Goal: Task Accomplishment & Management: Manage account settings

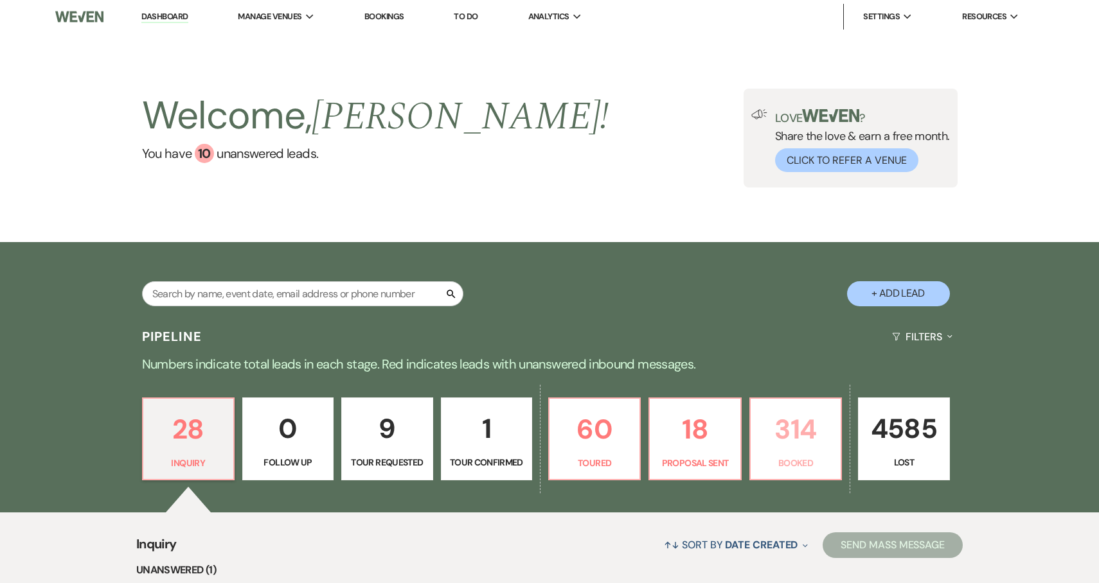
click at [770, 454] on link "314 Booked" at bounding box center [795, 440] width 93 height 84
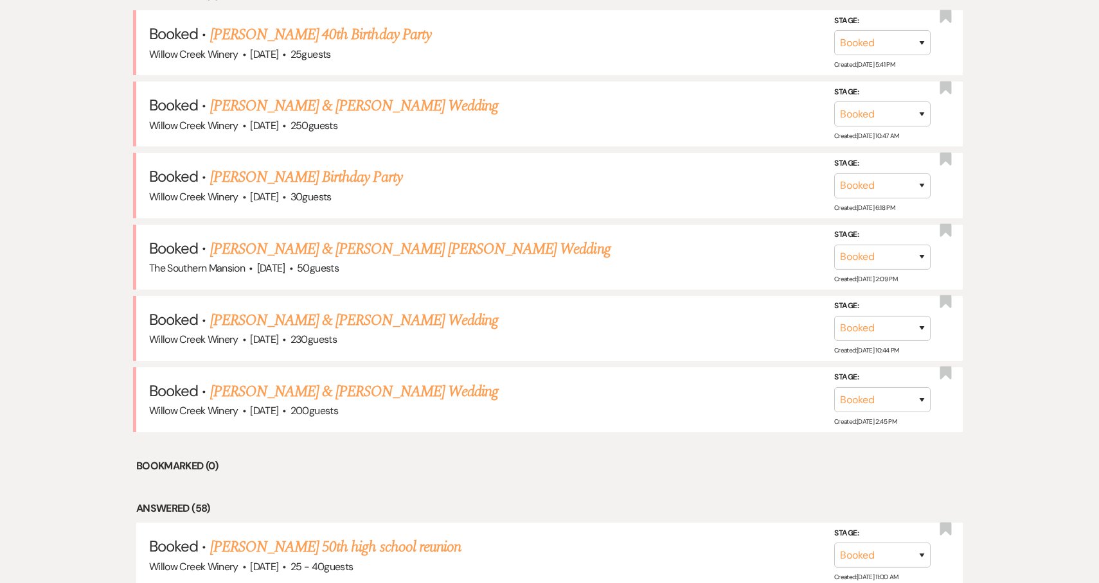
scroll to position [619, 0]
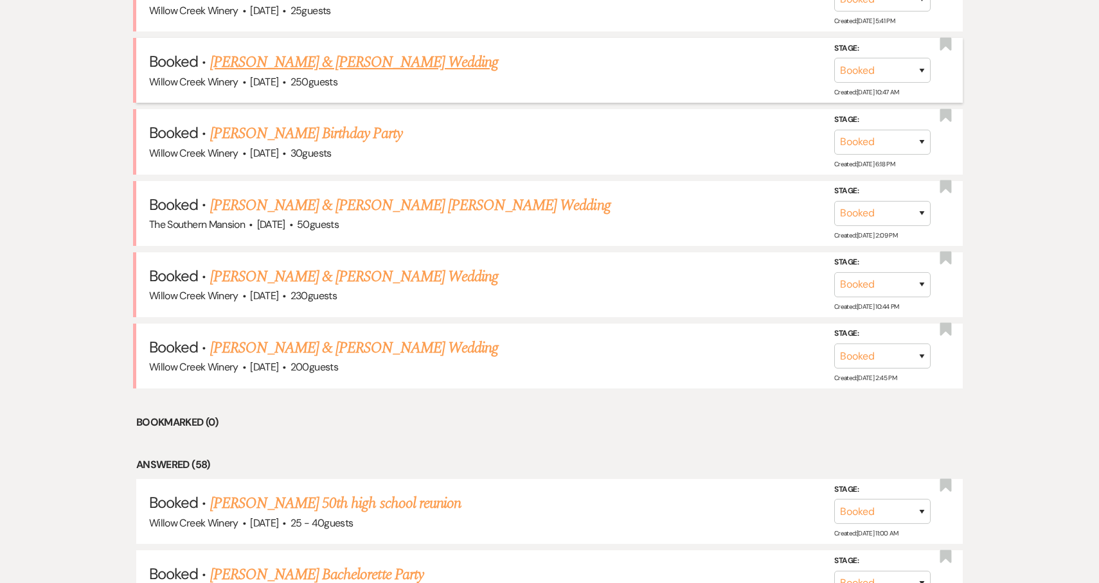
click at [370, 65] on link "[PERSON_NAME] & [PERSON_NAME] Wedding" at bounding box center [354, 62] width 288 height 23
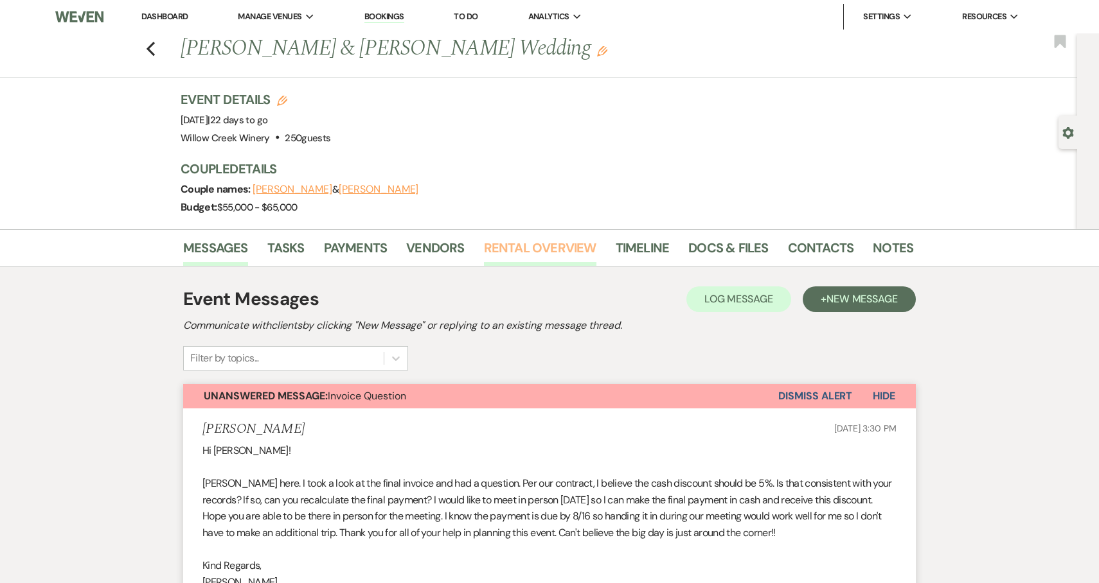
click at [533, 247] on link "Rental Overview" at bounding box center [540, 252] width 112 height 28
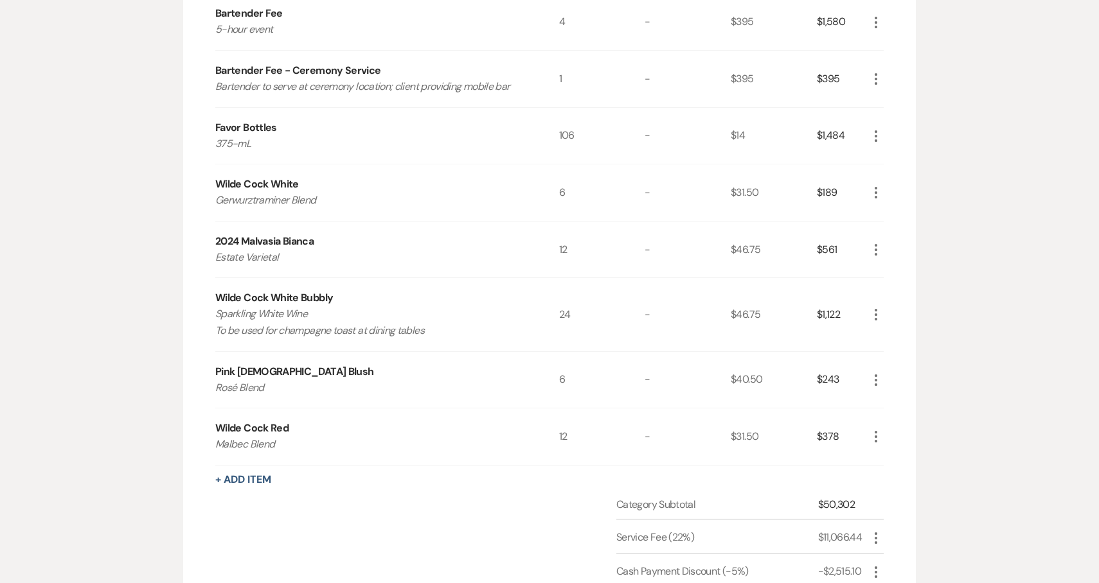
scroll to position [801, 0]
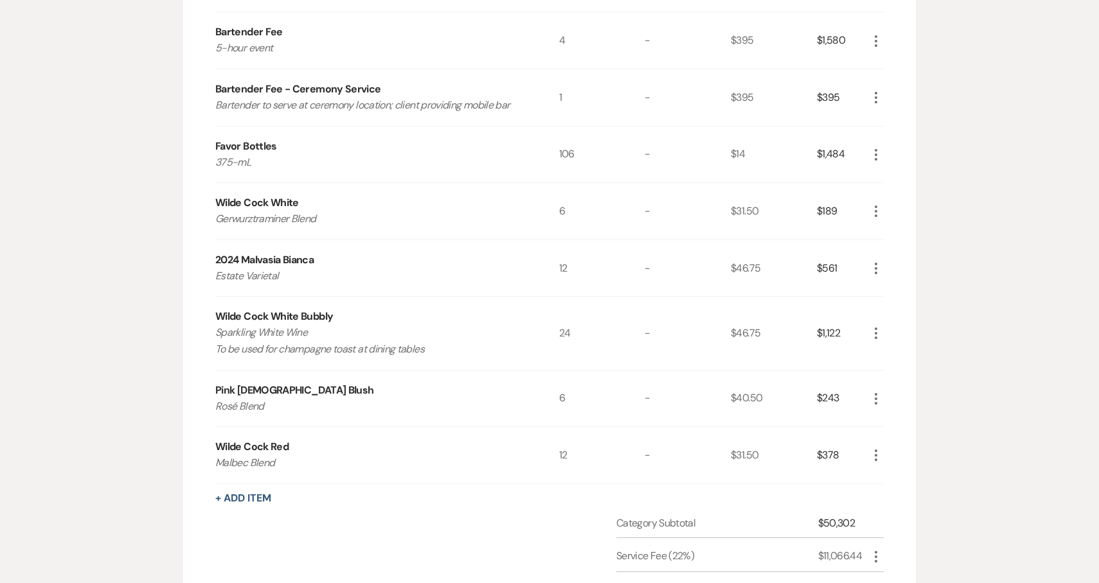
click at [880, 213] on icon "More" at bounding box center [875, 211] width 15 height 15
click at [885, 236] on icon "Pencil" at bounding box center [886, 237] width 8 height 10
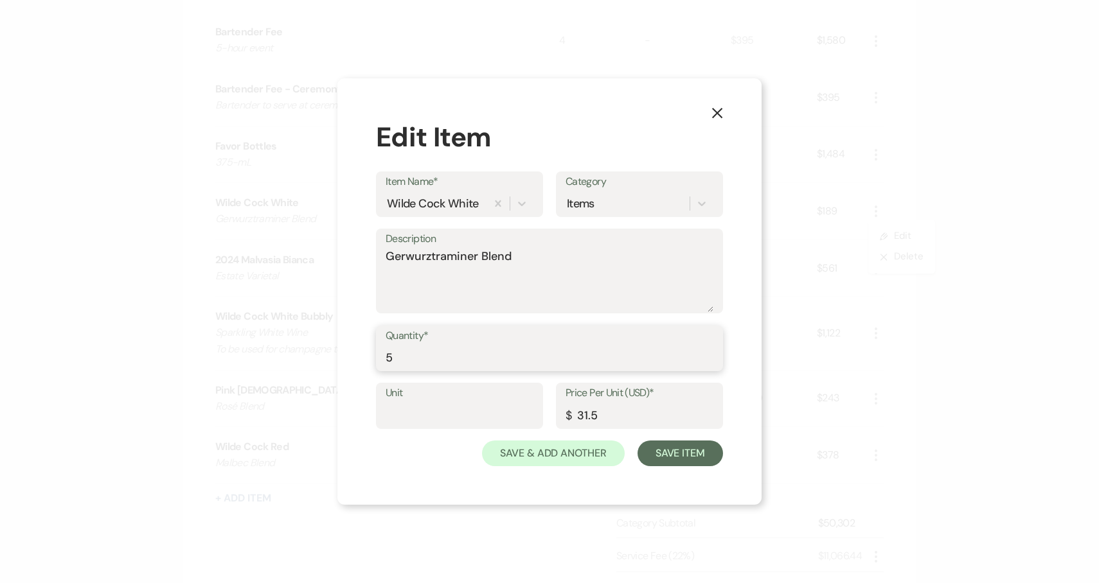
click at [708, 363] on input "5" at bounding box center [550, 357] width 328 height 25
type input "4"
click at [708, 363] on input "4" at bounding box center [550, 357] width 328 height 25
click at [689, 452] on button "Save Item" at bounding box center [679, 454] width 85 height 26
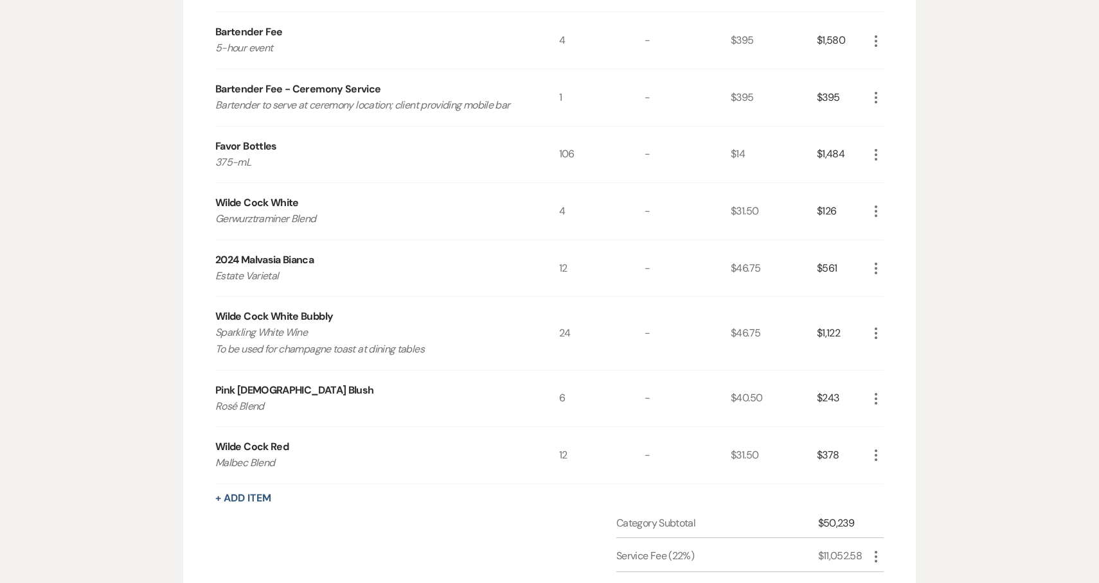
click at [878, 266] on icon "More" at bounding box center [875, 268] width 15 height 15
click at [889, 296] on button "Pencil Edit" at bounding box center [901, 293] width 67 height 21
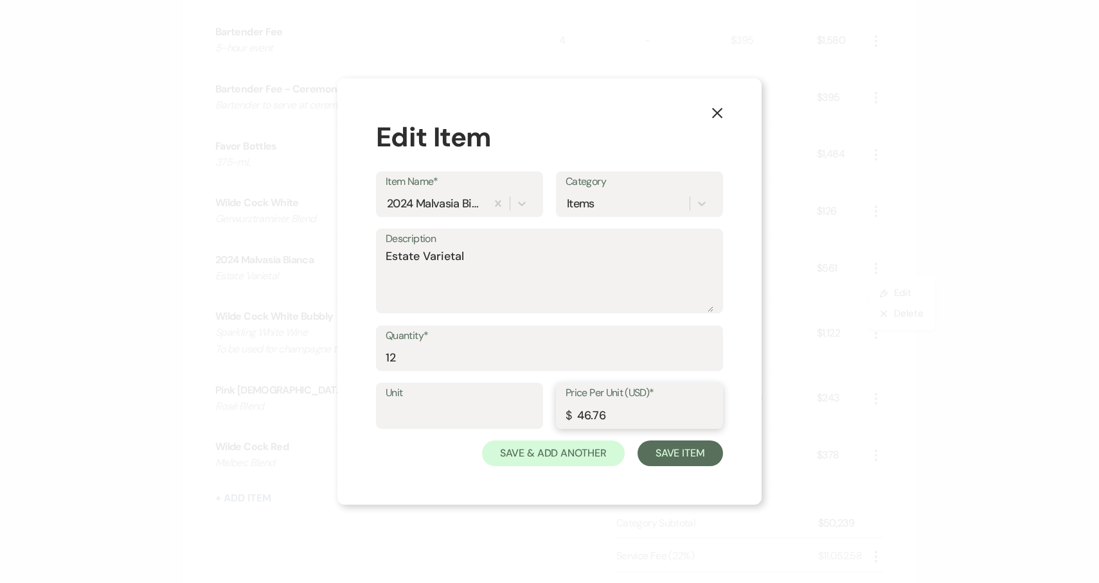
click at [709, 410] on input "46.76" at bounding box center [639, 415] width 148 height 25
click at [709, 410] on input "46.77" at bounding box center [639, 415] width 148 height 25
click at [709, 421] on input "46.76" at bounding box center [639, 415] width 148 height 25
type input "46.75"
click at [709, 421] on input "46.75" at bounding box center [639, 415] width 148 height 25
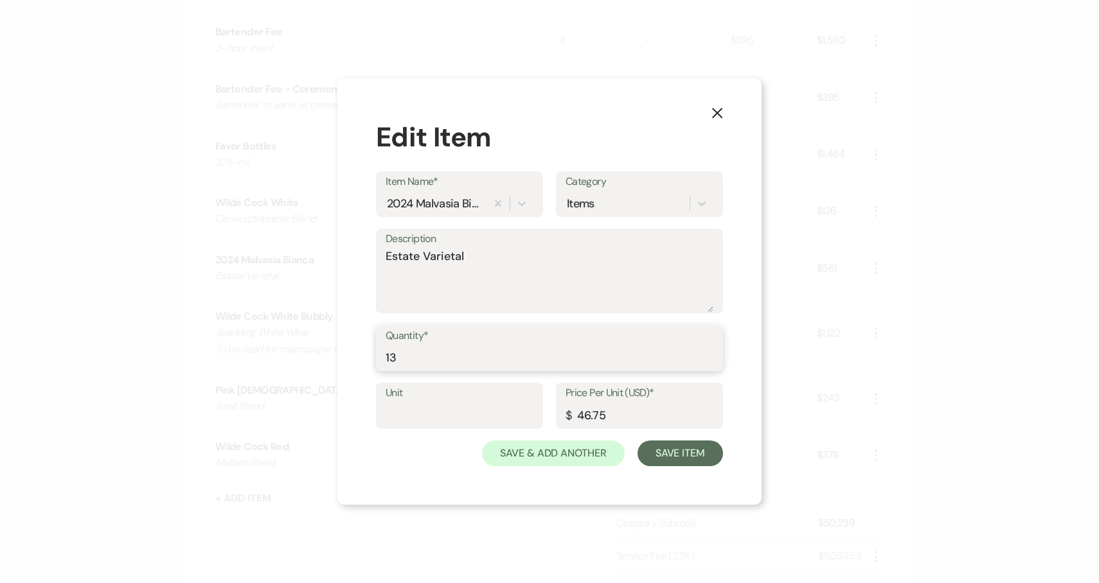
click at [707, 353] on input "13" at bounding box center [550, 357] width 328 height 25
type input "14"
click at [707, 353] on input "14" at bounding box center [550, 357] width 328 height 25
click at [683, 458] on button "Save Item" at bounding box center [679, 454] width 85 height 26
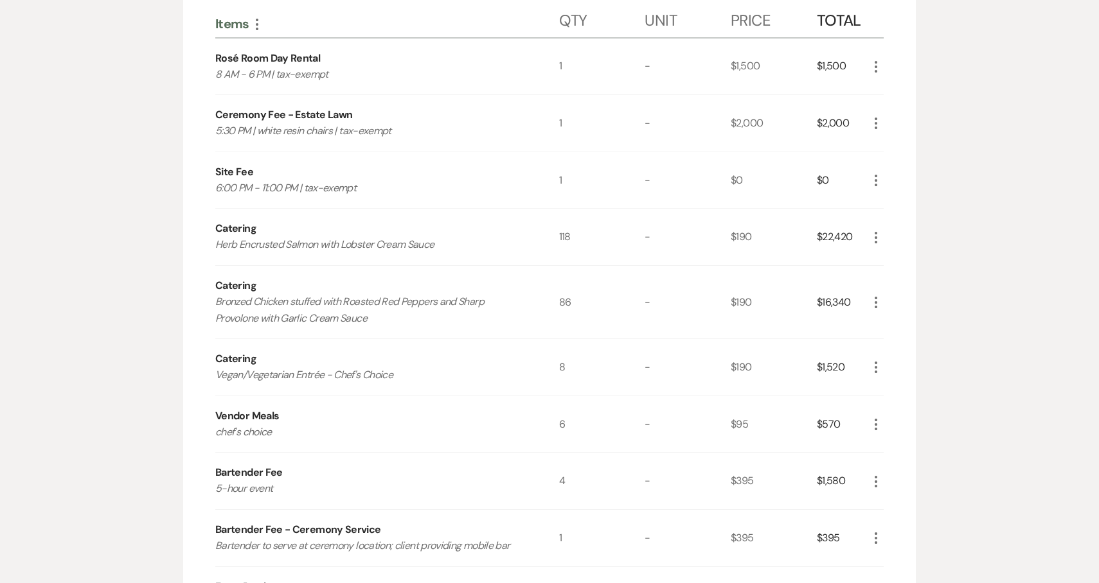
scroll to position [370, 0]
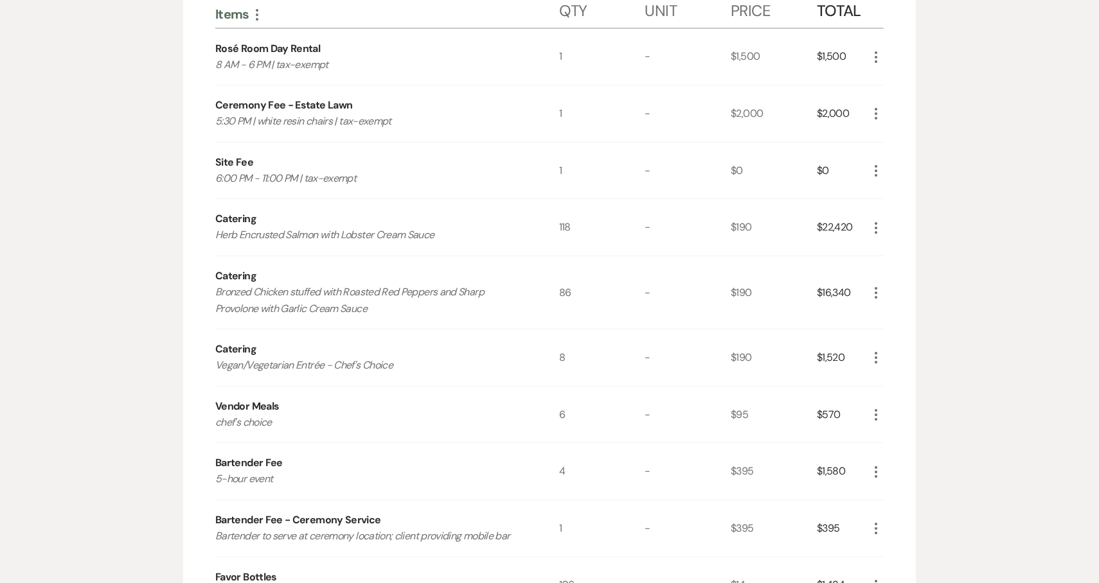
click at [877, 225] on icon "More" at bounding box center [875, 227] width 15 height 15
click at [885, 252] on icon "Pencil" at bounding box center [886, 253] width 8 height 10
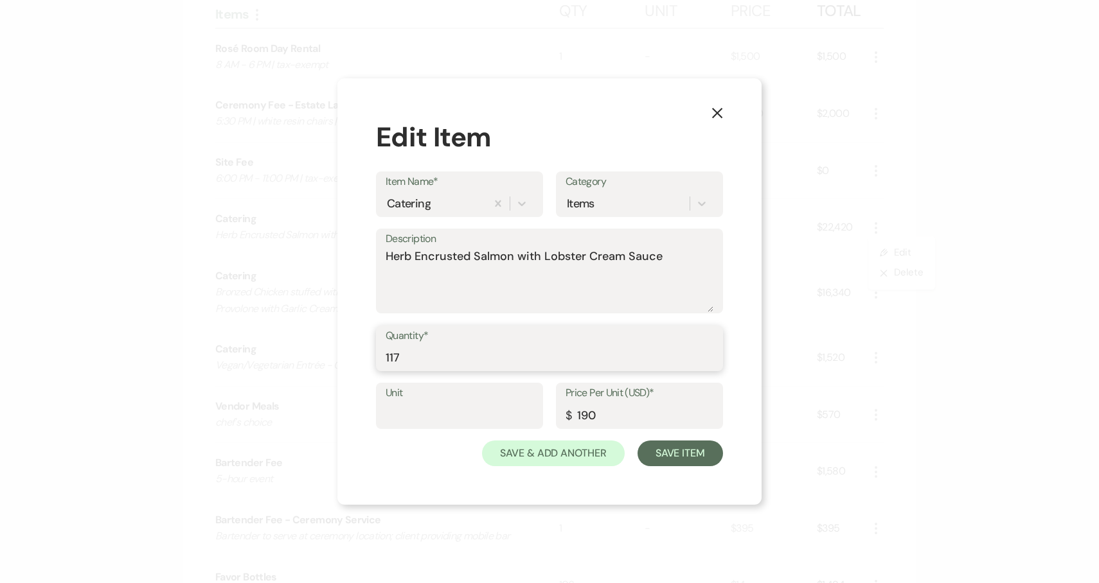
type input "117"
click at [707, 363] on input "117" at bounding box center [550, 357] width 328 height 25
click at [702, 458] on button "Save Item" at bounding box center [679, 454] width 85 height 26
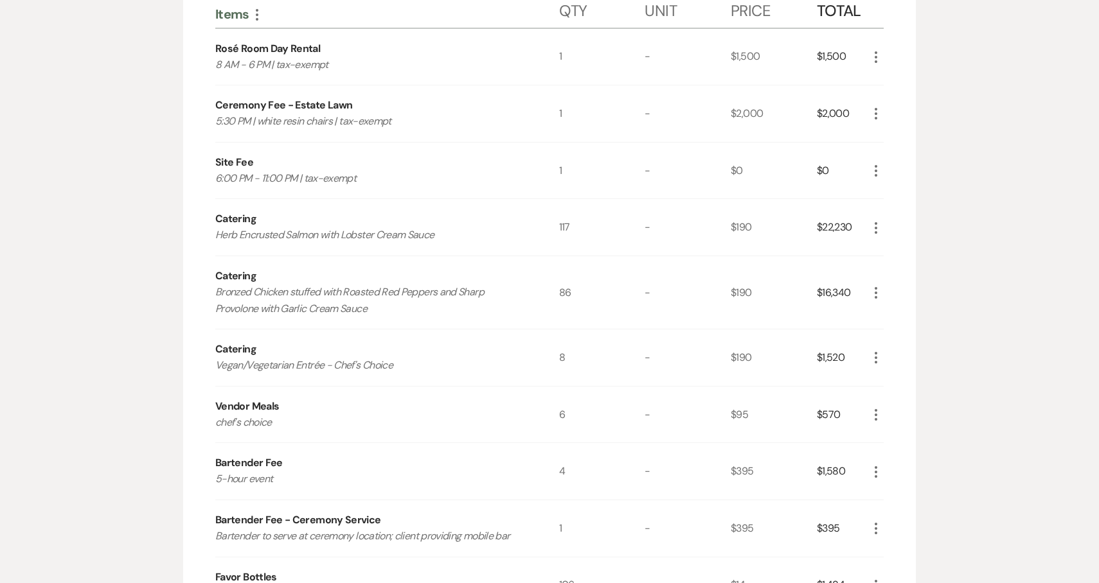
click at [874, 418] on icon "More" at bounding box center [875, 414] width 15 height 15
click at [887, 436] on icon "Pencil" at bounding box center [886, 441] width 8 height 10
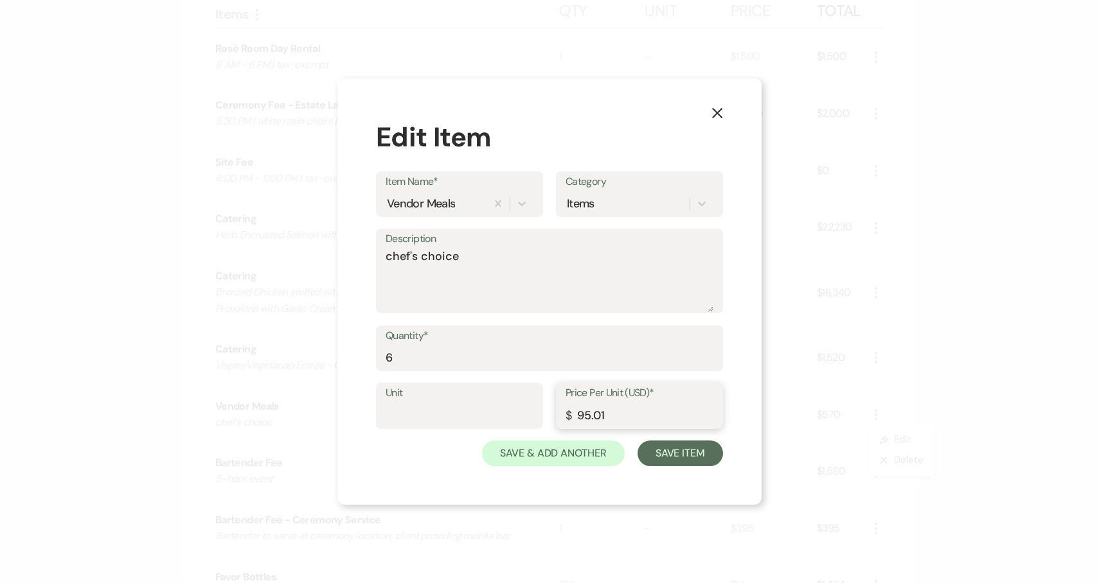
click at [709, 412] on input "95.01" at bounding box center [639, 415] width 148 height 25
type input "95"
click at [707, 419] on input "95" at bounding box center [639, 415] width 148 height 25
type input "7"
click at [707, 353] on input "7" at bounding box center [550, 357] width 328 height 25
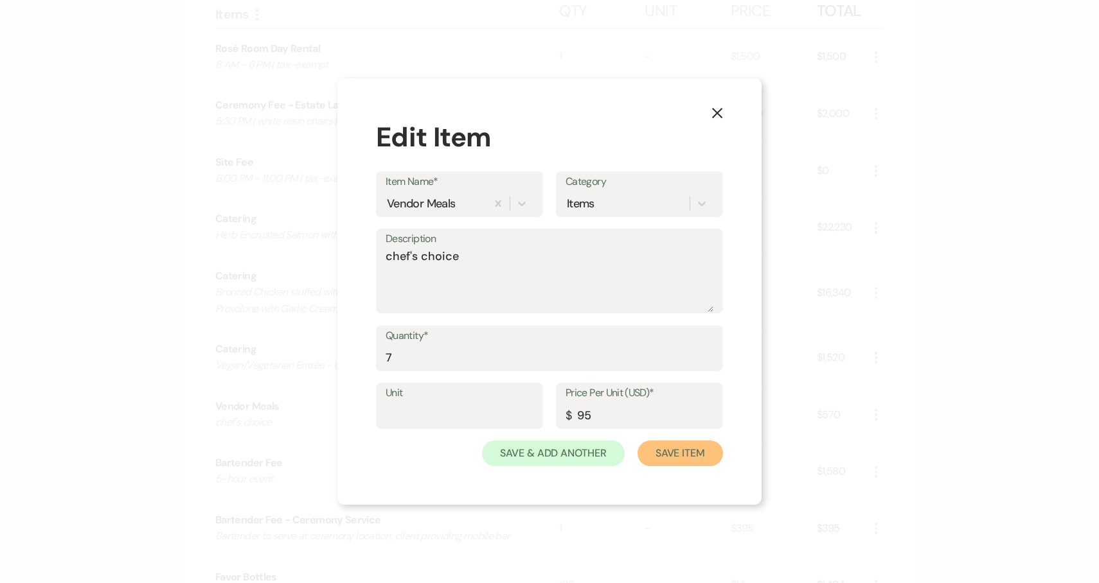
click at [682, 458] on button "Save Item" at bounding box center [679, 454] width 85 height 26
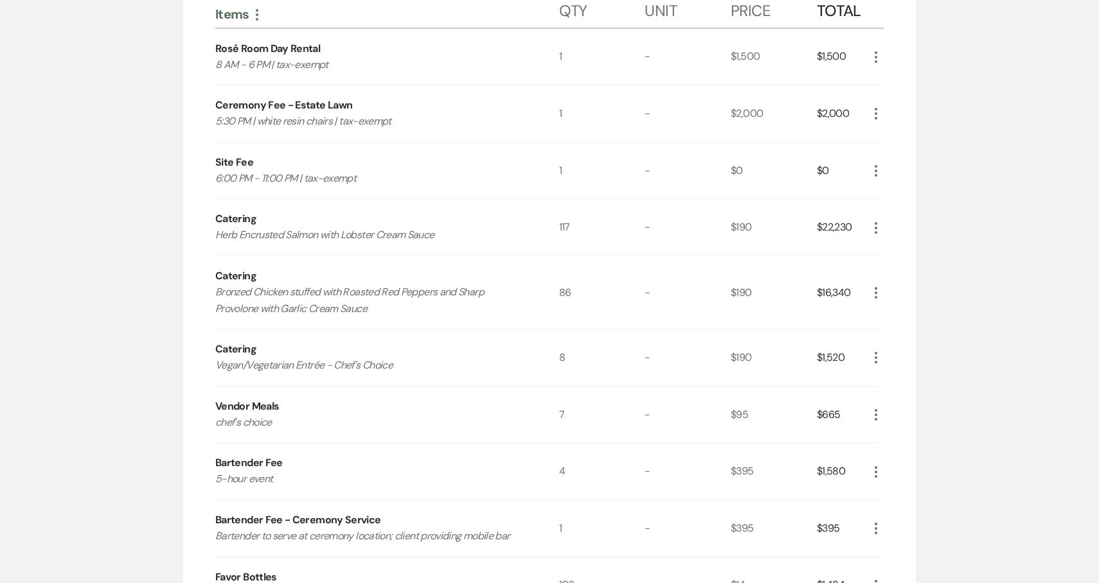
click at [955, 441] on div "Messages Tasks Payments Vendors Rental Overview Timeline Docs & Files Contacts …" at bounding box center [549, 540] width 1099 height 1363
